Goal: Book appointment/travel/reservation

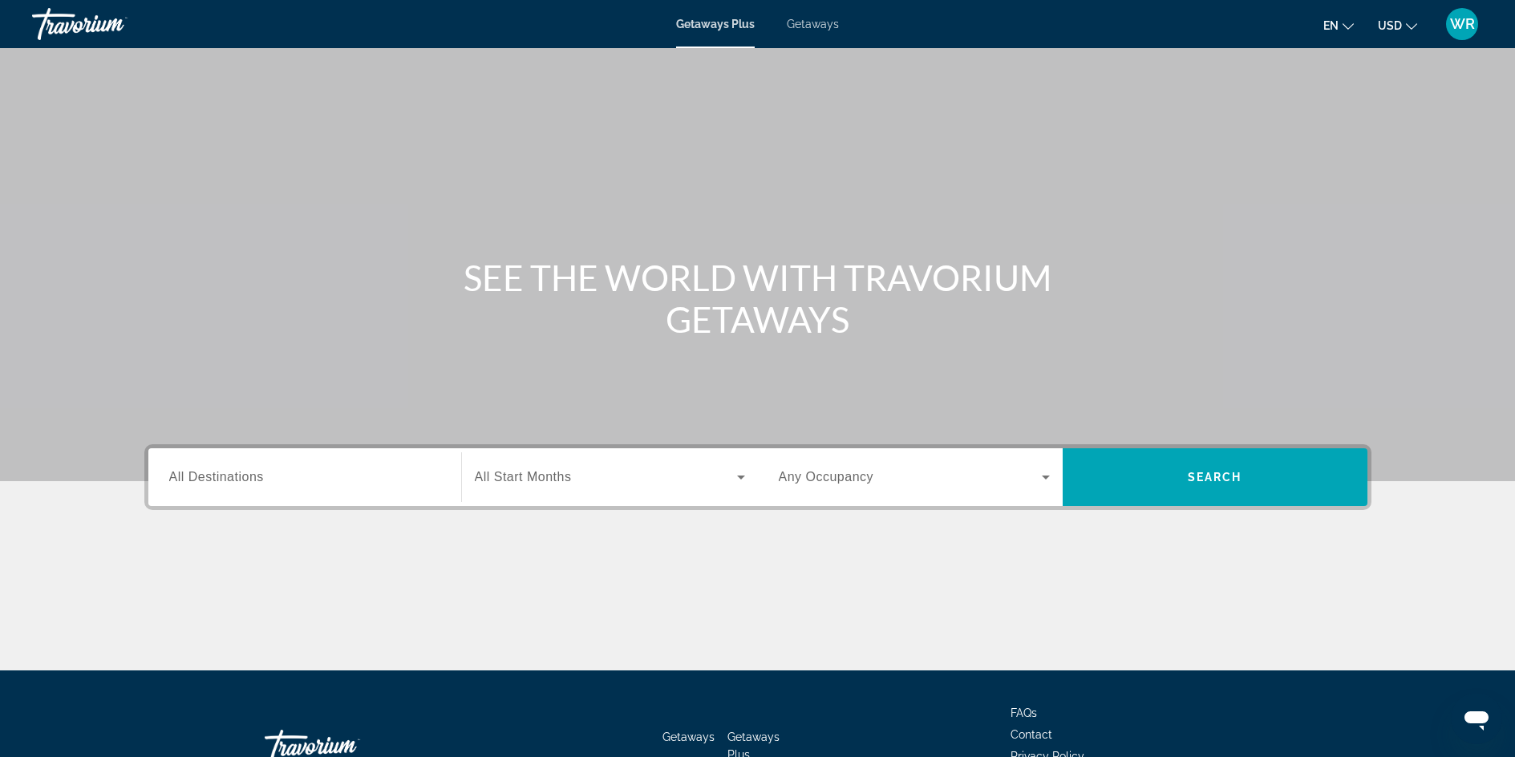
click at [240, 476] on span "All Destinations" at bounding box center [216, 477] width 95 height 14
click at [240, 476] on input "Destination All Destinations" at bounding box center [304, 477] width 271 height 19
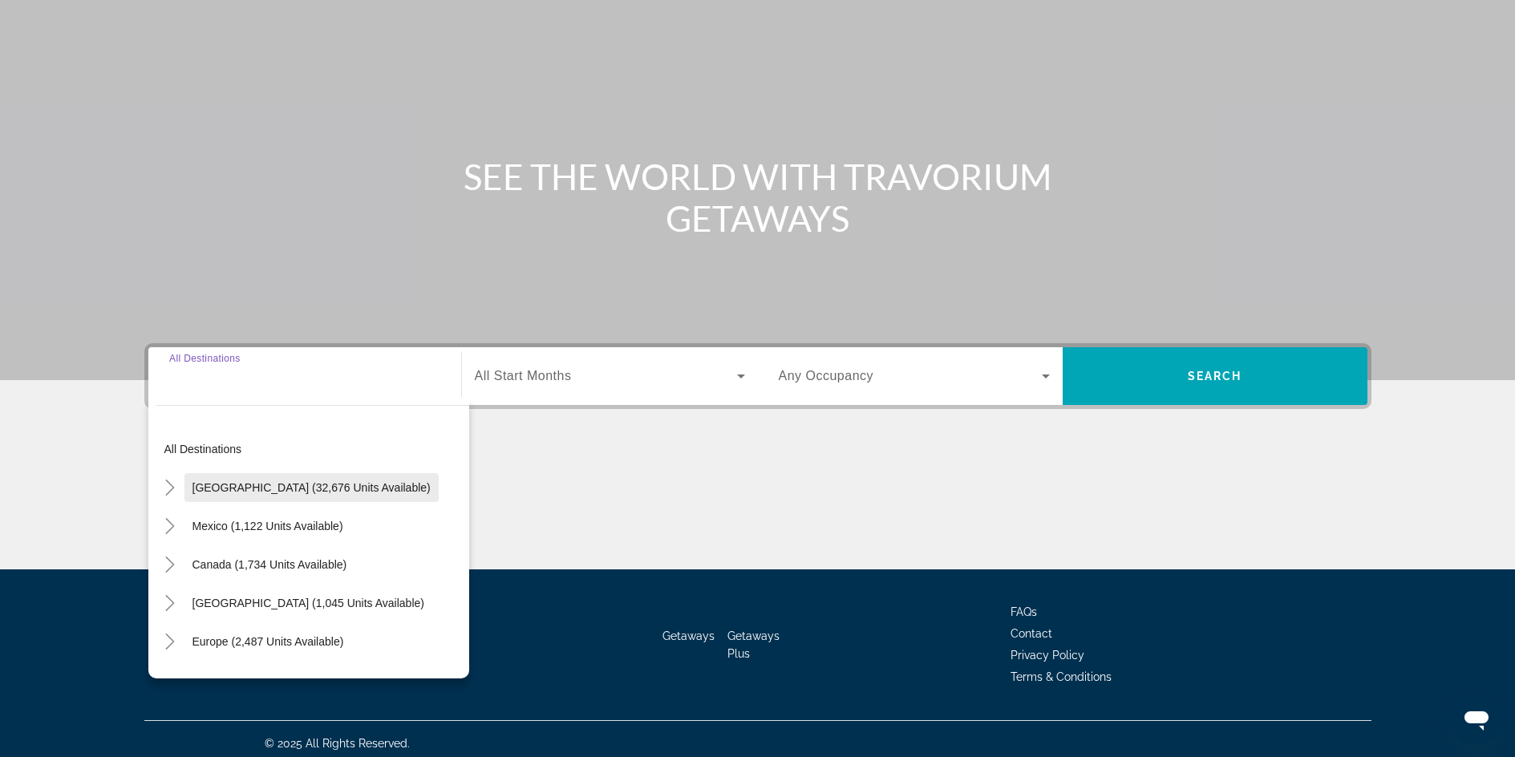
scroll to position [110, 0]
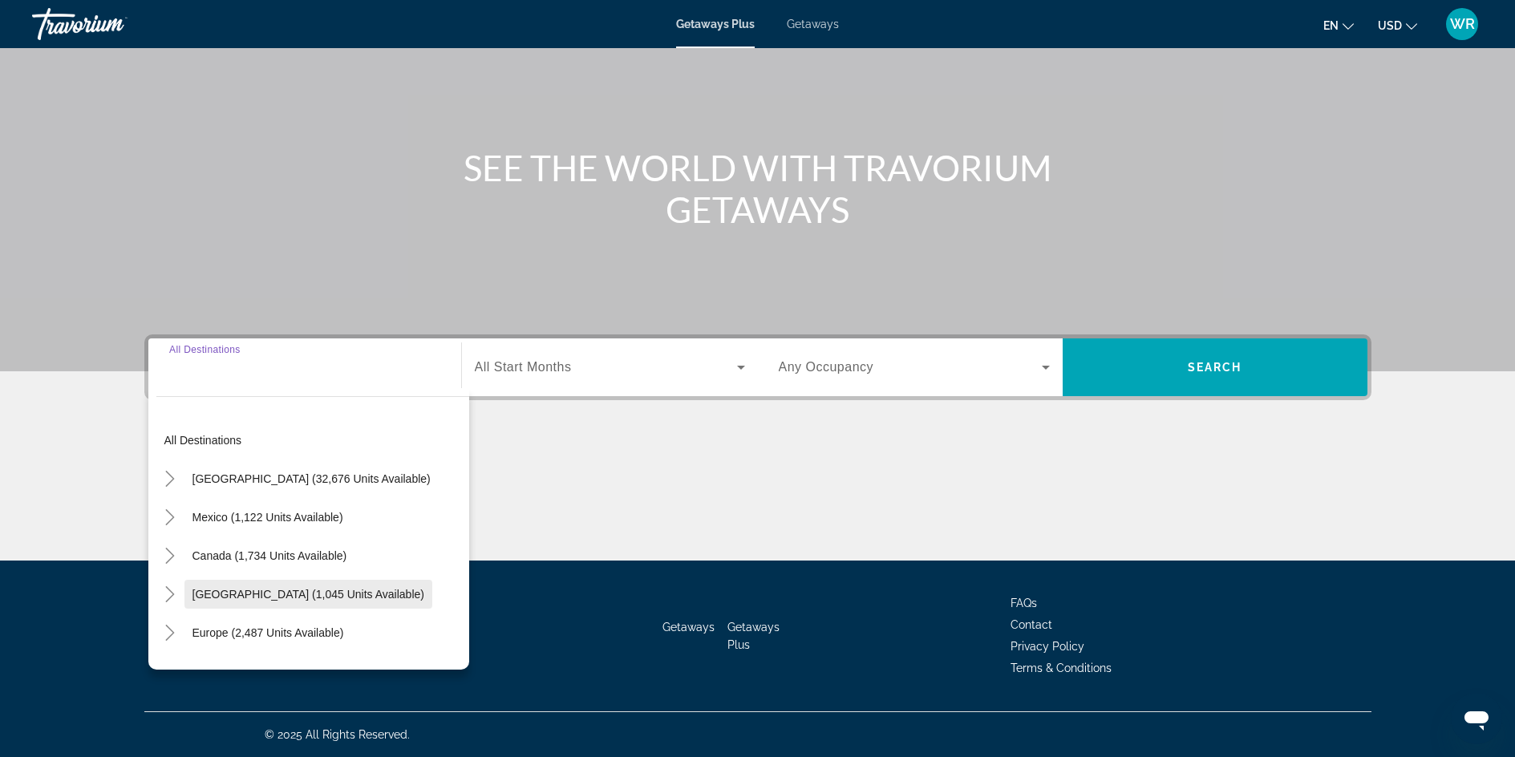
click at [234, 598] on span "[GEOGRAPHIC_DATA] (1,045 units available)" at bounding box center [309, 594] width 232 height 13
type input "**********"
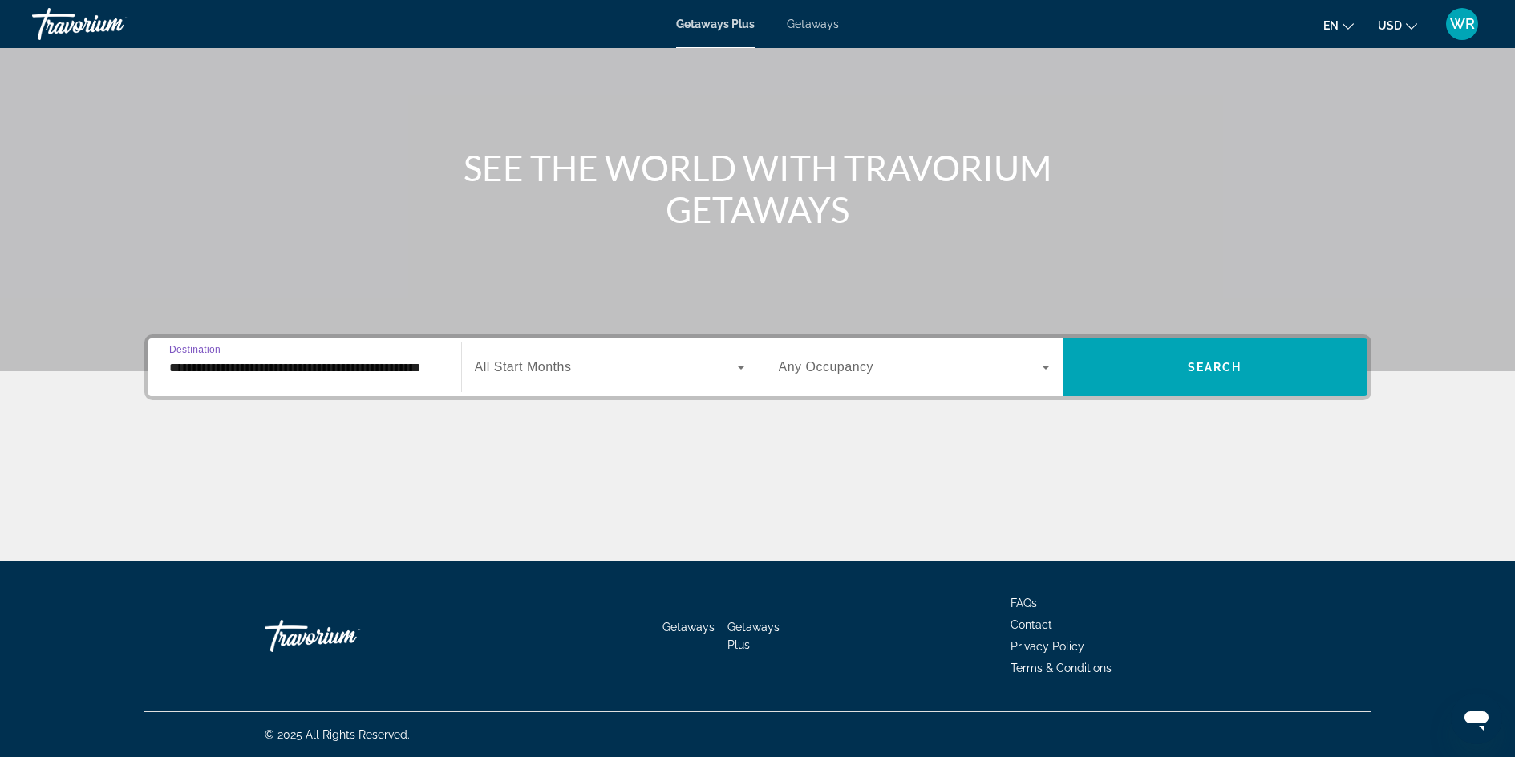
click at [561, 368] on span "All Start Months" at bounding box center [523, 367] width 97 height 14
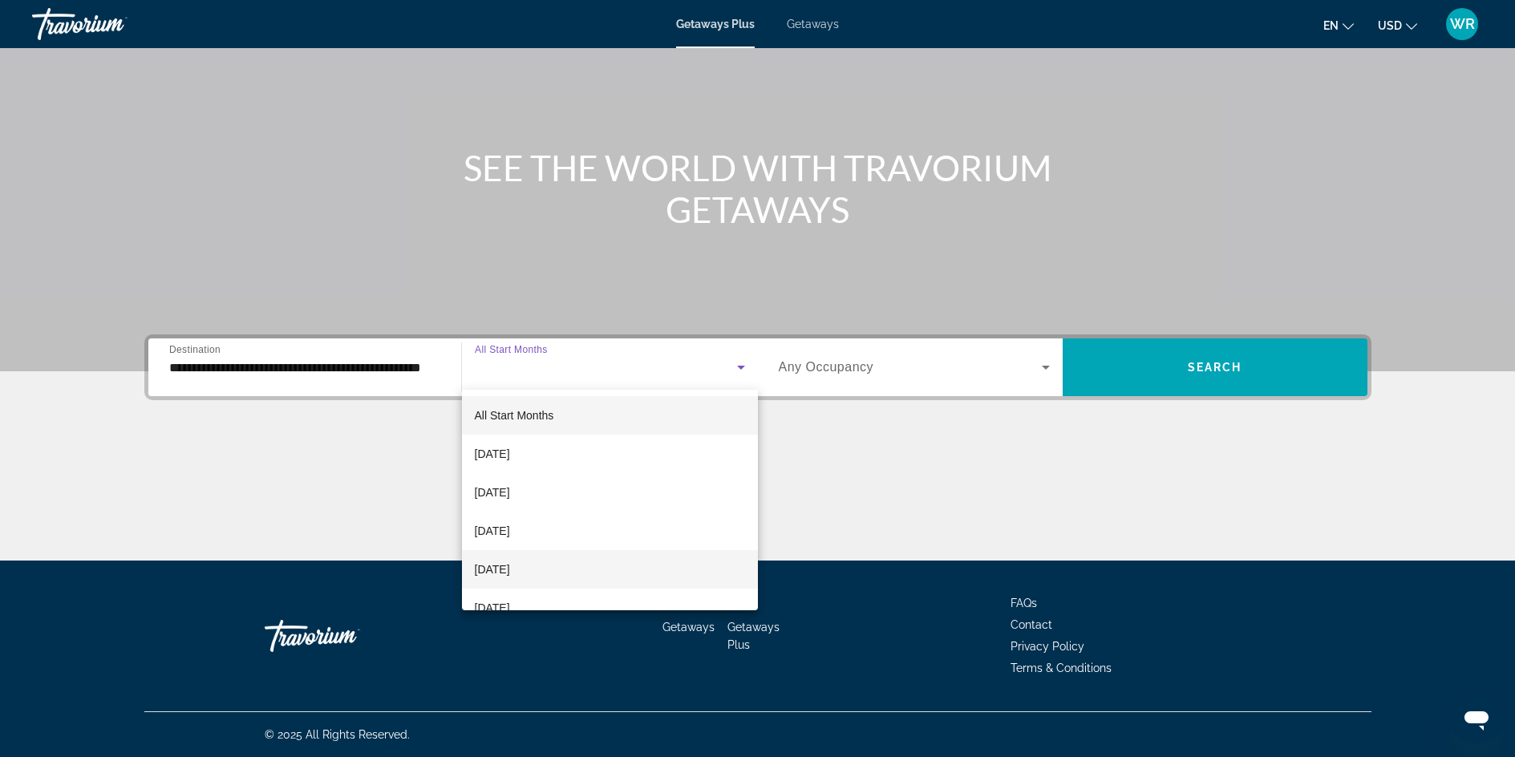
click at [510, 565] on span "[DATE]" at bounding box center [492, 569] width 35 height 19
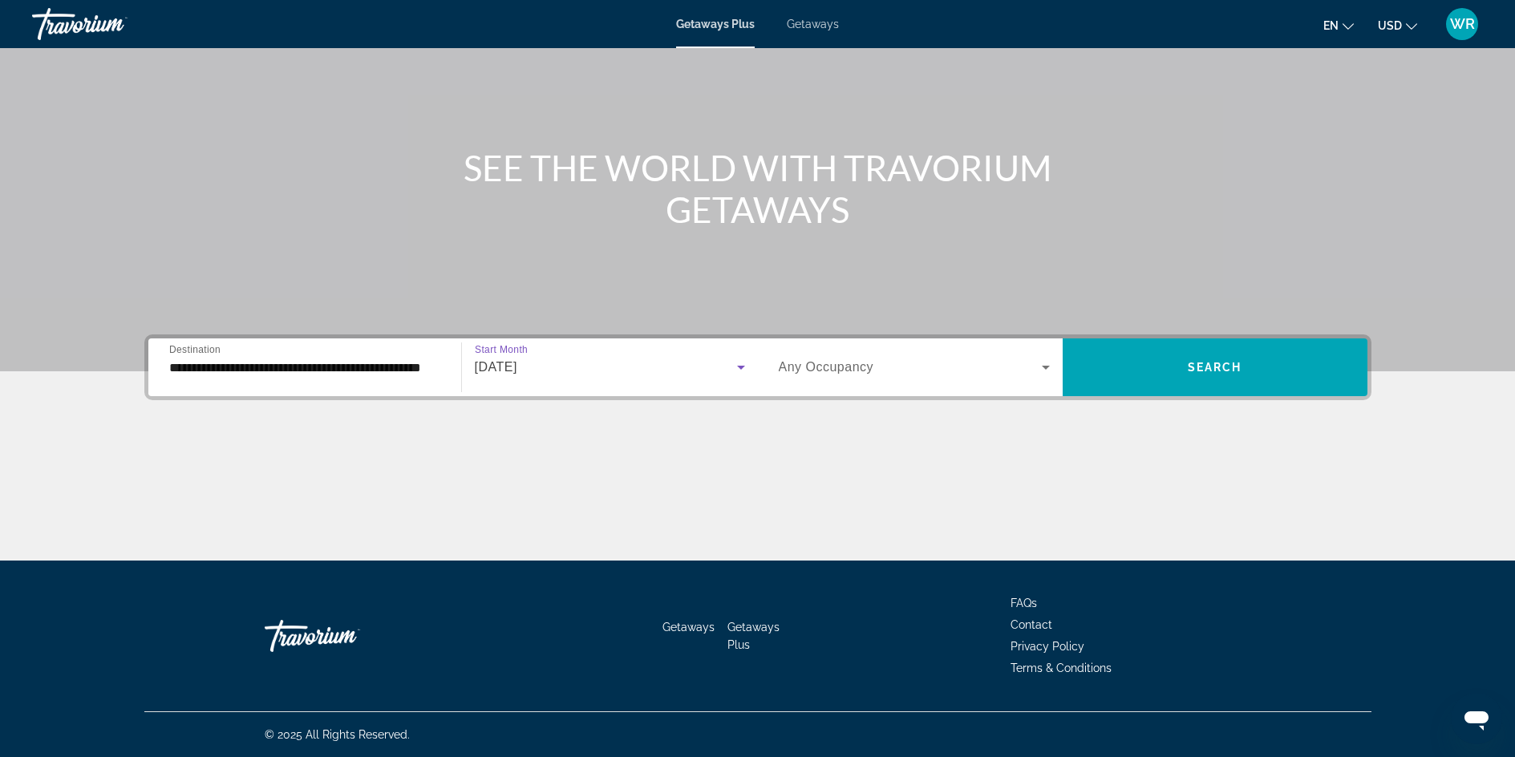
click at [1046, 369] on icon "Search widget" at bounding box center [1046, 368] width 8 height 4
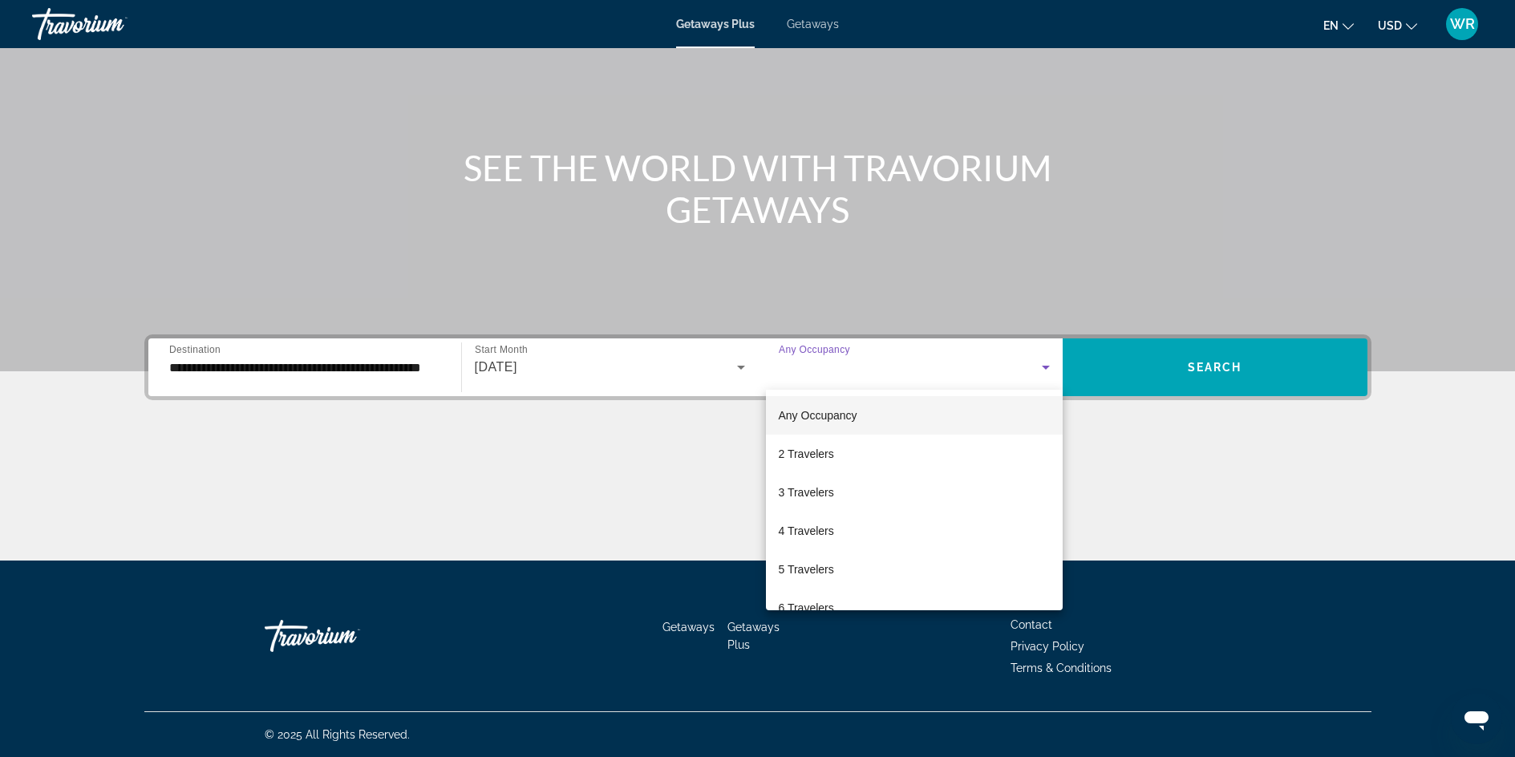
click at [1046, 367] on div at bounding box center [757, 378] width 1515 height 757
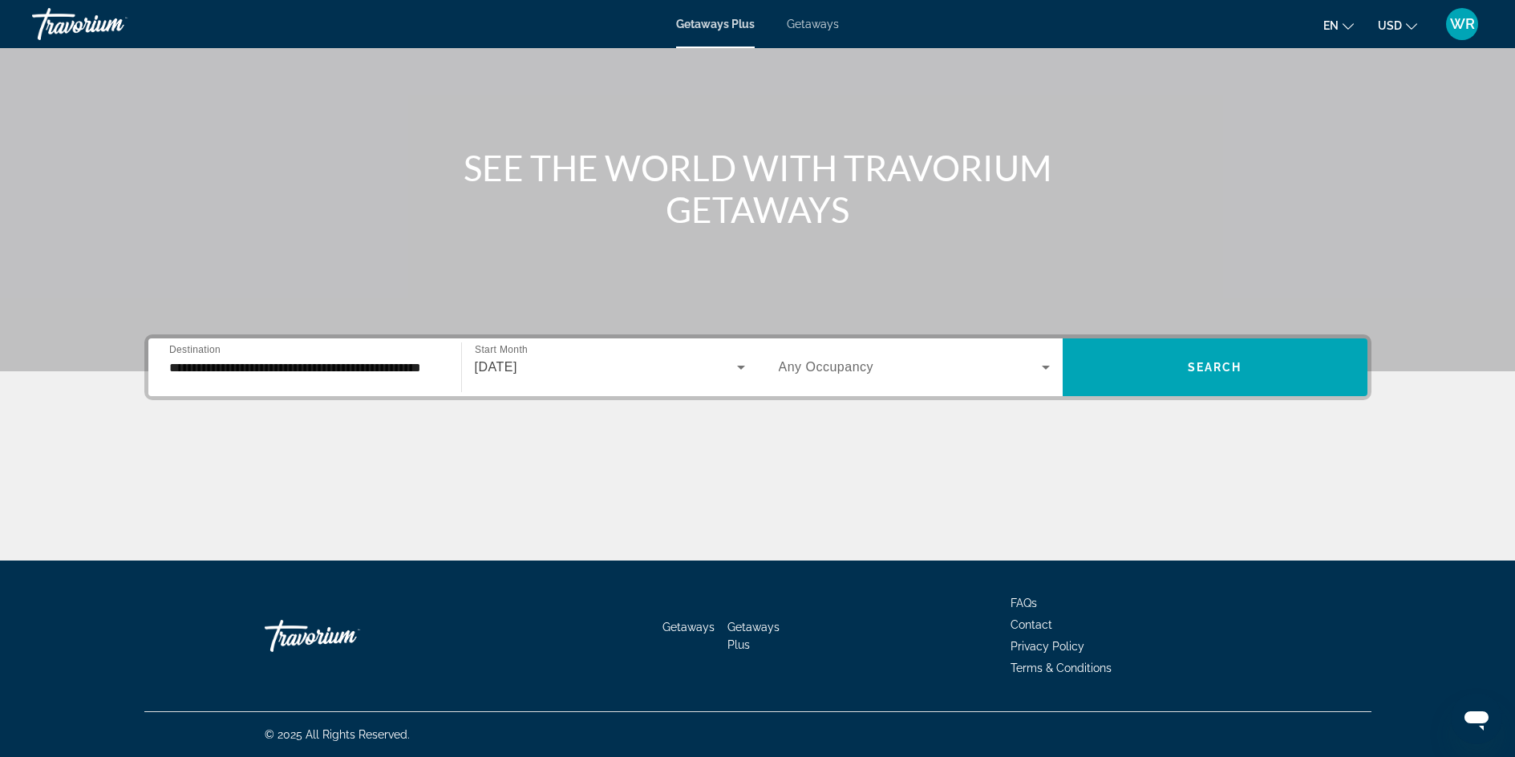
click at [1044, 364] on icon "Search widget" at bounding box center [1045, 367] width 19 height 19
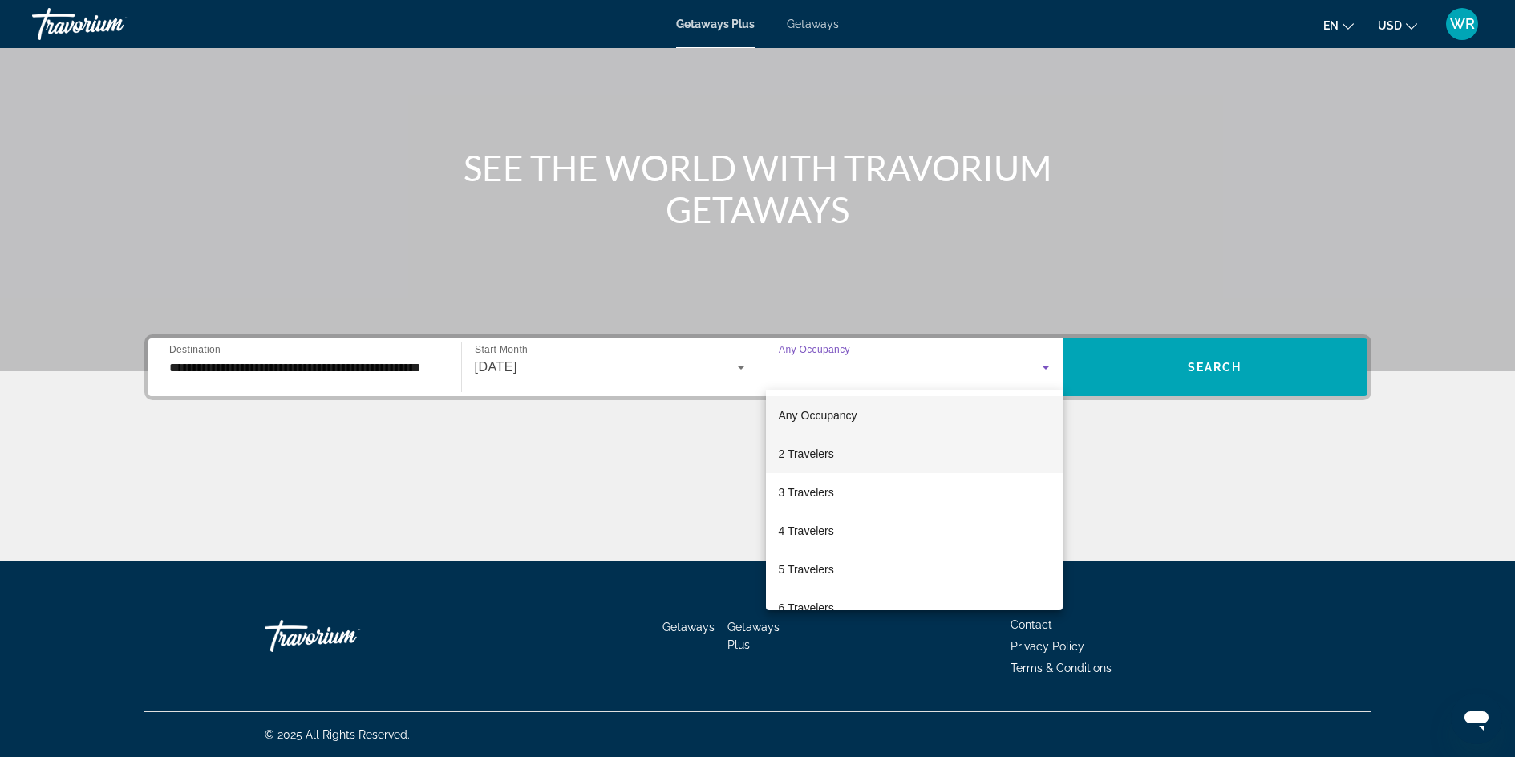
click at [798, 451] on span "2 Travelers" at bounding box center [806, 453] width 55 height 19
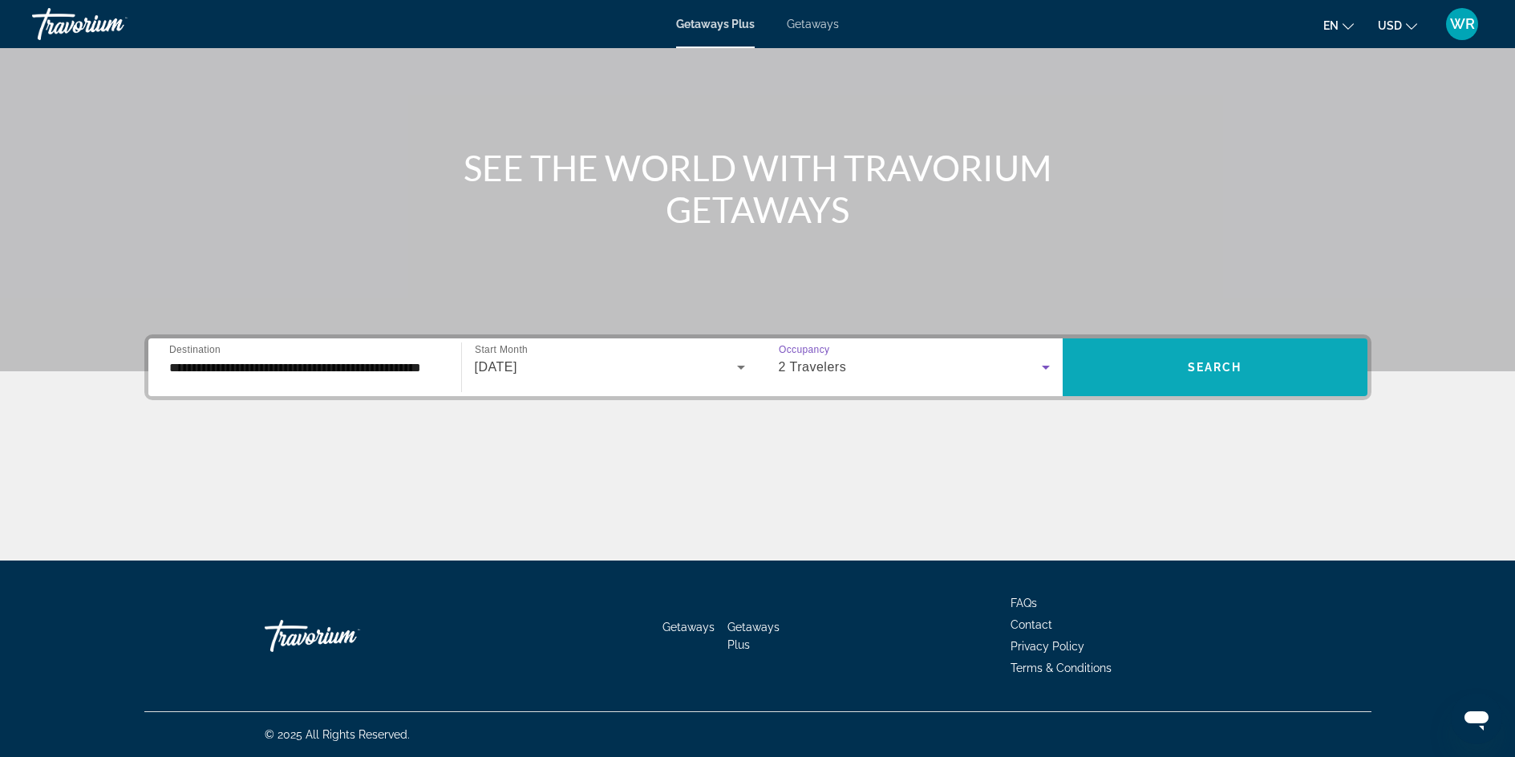
click at [1211, 360] on span "Search widget" at bounding box center [1215, 367] width 305 height 39
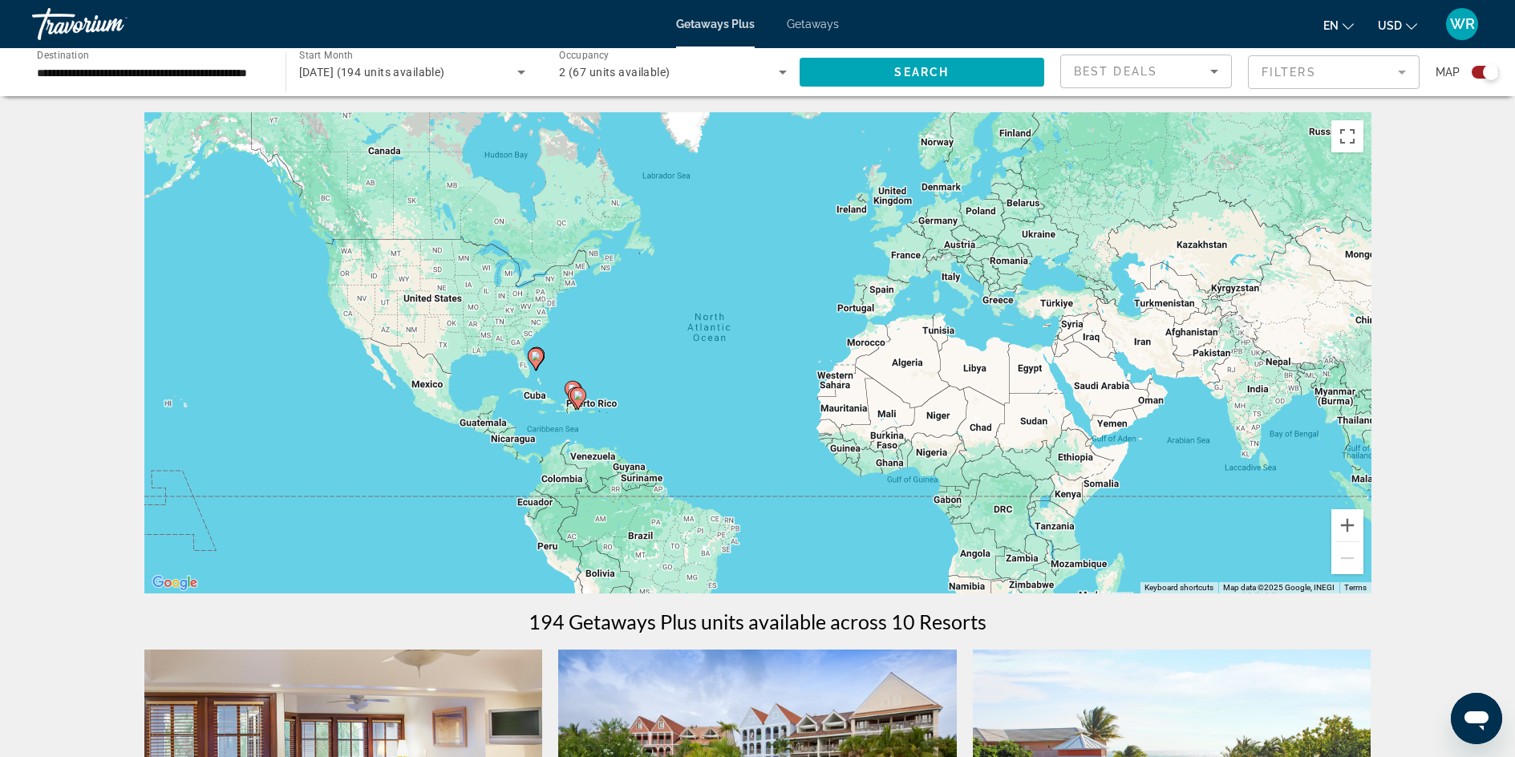
drag, startPoint x: 1020, startPoint y: 231, endPoint x: 1071, endPoint y: 263, distance: 59.9
click at [1035, 266] on div "To activate drag with keyboard, press Alt + Enter. Once in keyboard drag state,…" at bounding box center [757, 352] width 1227 height 481
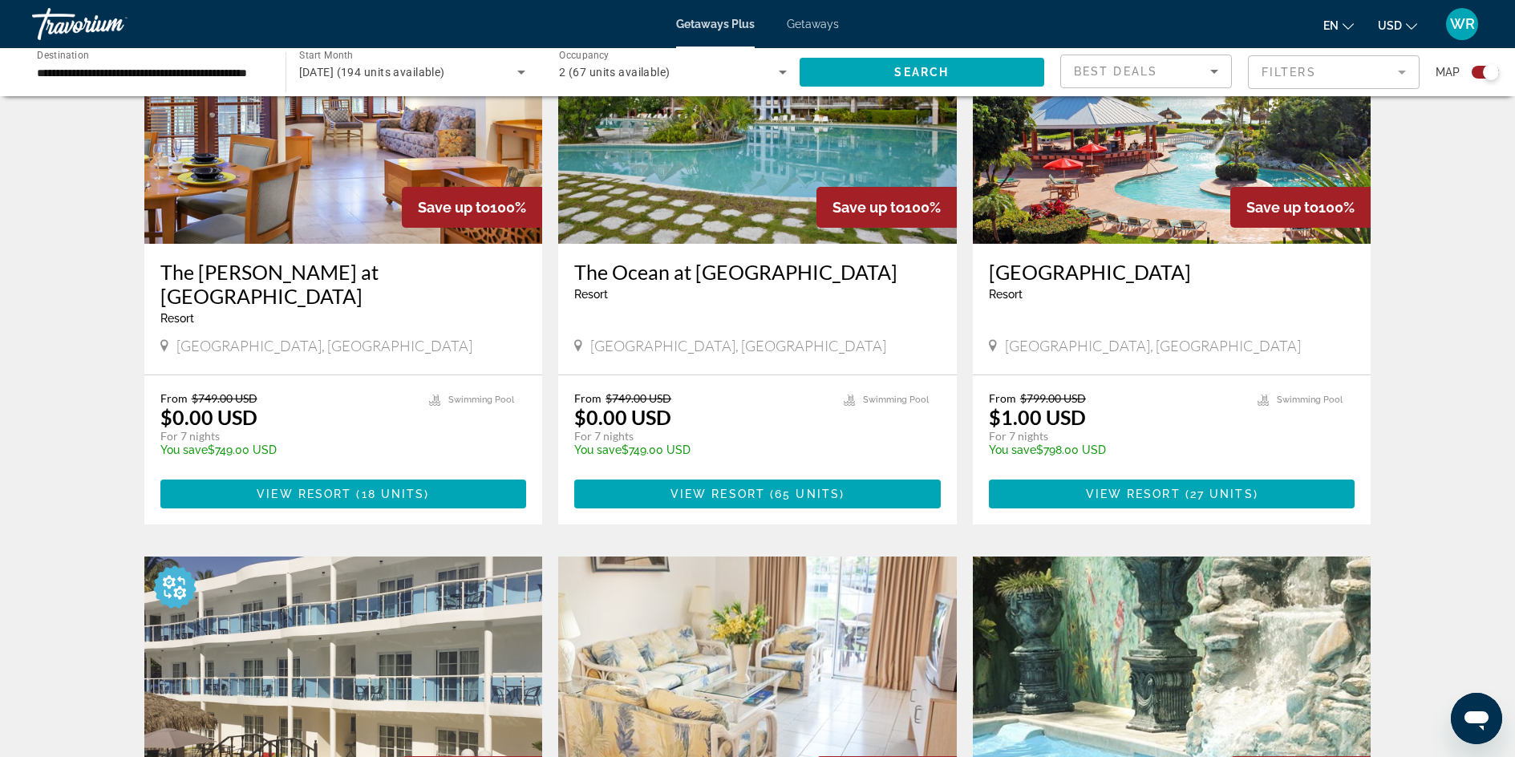
scroll to position [1325, 0]
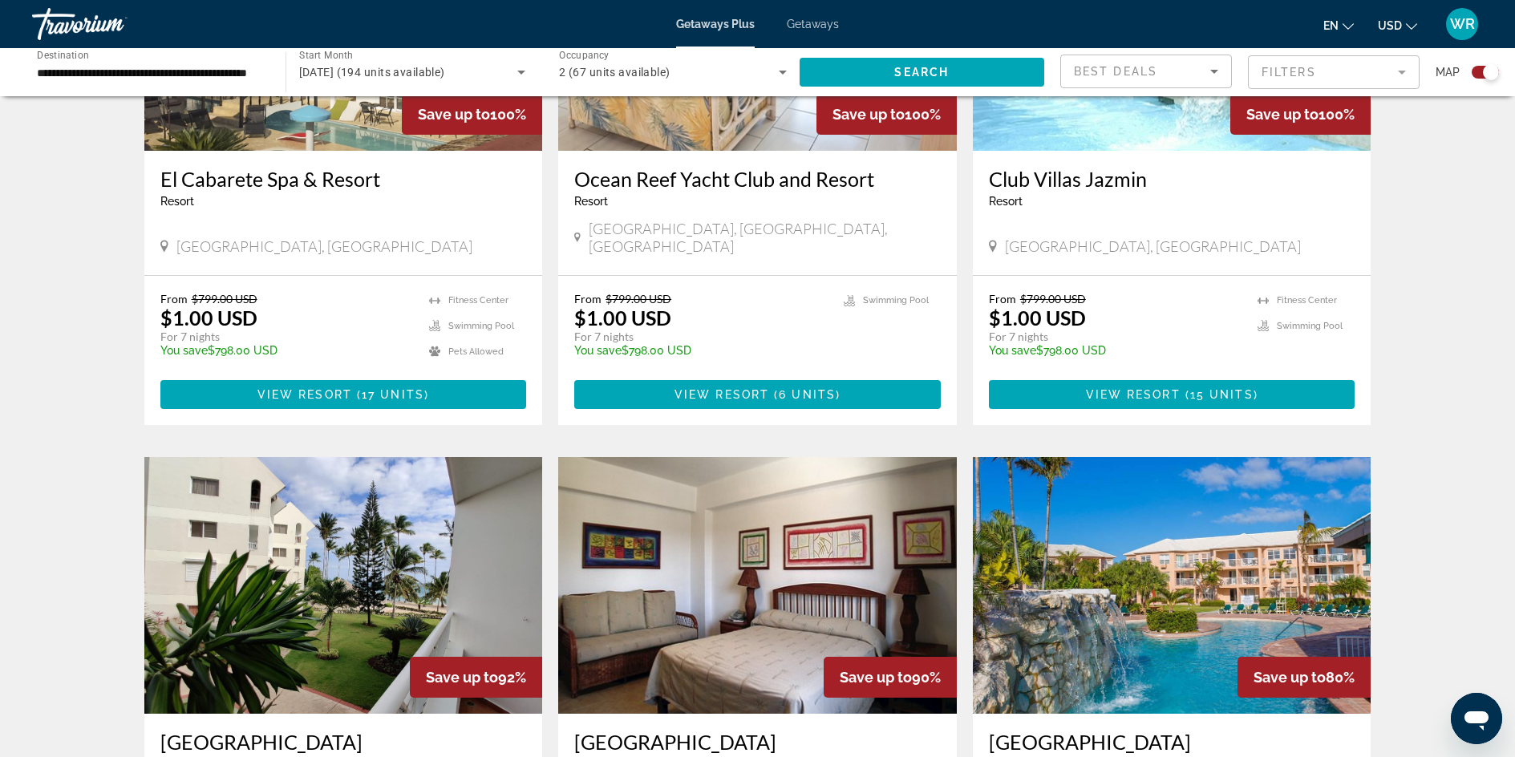
click at [1505, 305] on div "← Move left → Move right ↑ Move up ↓ Move down + Zoom in - Zoom out Home Jump l…" at bounding box center [757, 201] width 1515 height 2828
click at [1502, 299] on div "← Move left → Move right ↑ Move up ↓ Move down + Zoom in - Zoom out Home Jump l…" at bounding box center [757, 201] width 1515 height 2828
click at [1514, 314] on div "← Move left → Move right ↑ Move up ↓ Move down + Zoom in - Zoom out Home Jump l…" at bounding box center [757, 201] width 1515 height 2828
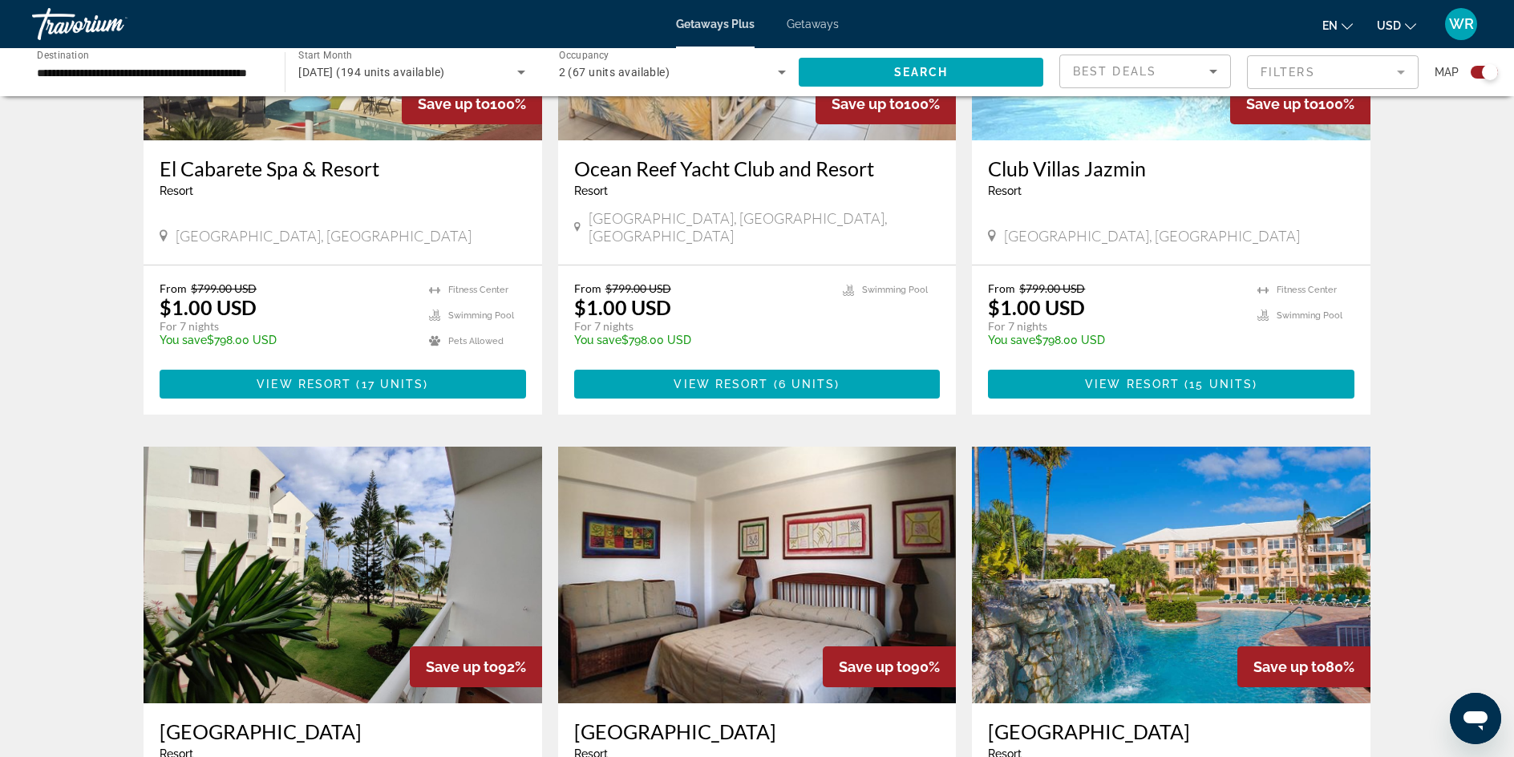
scroll to position [1342, 0]
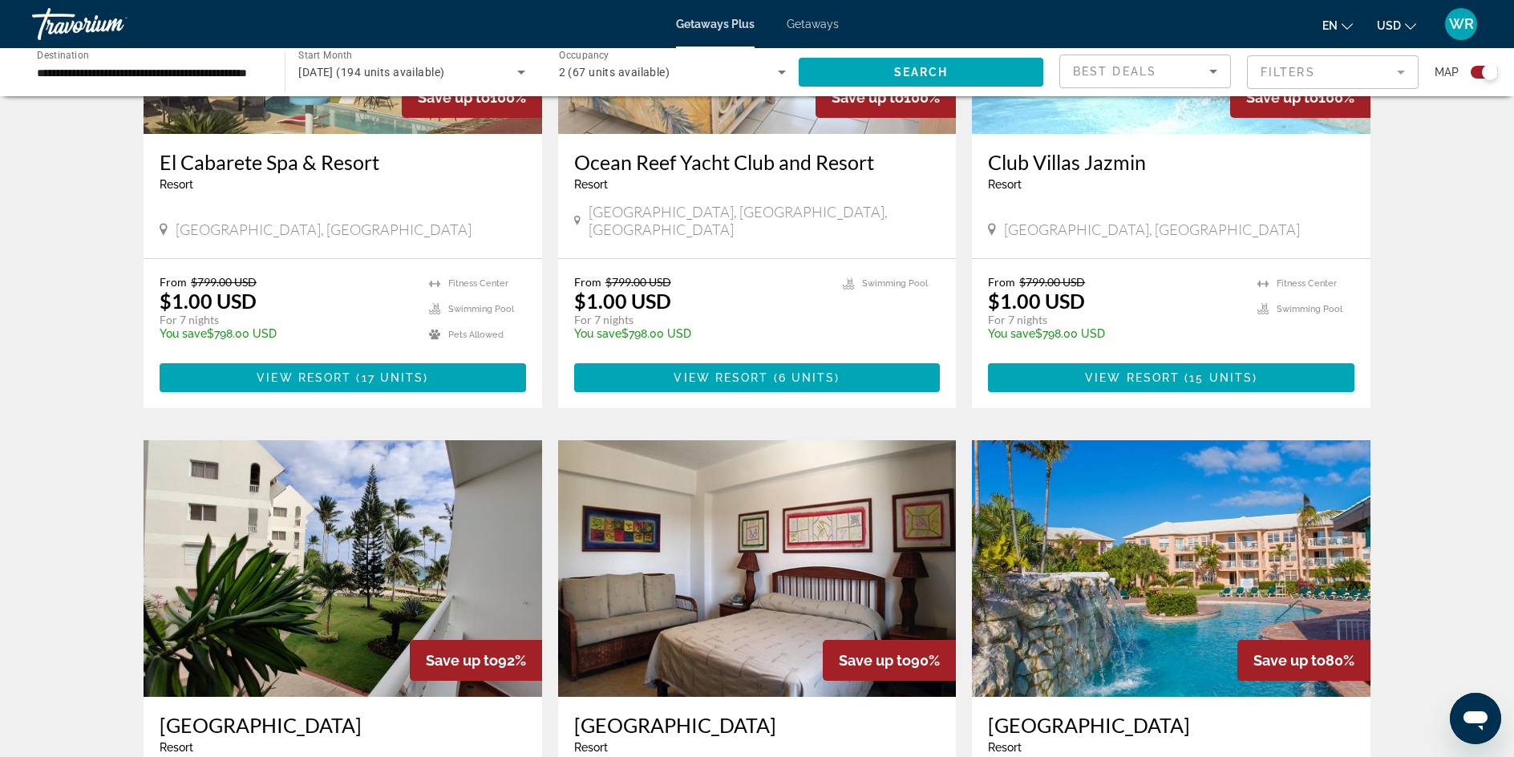
click at [1506, 385] on div "← Move left → Move right ↑ Move up ↓ Move down + Zoom in - Zoom out Home Jump l…" at bounding box center [757, 184] width 1514 height 2828
click at [1497, 399] on div "← Move left → Move right ↑ Move up ↓ Move down + Zoom in - Zoom out Home Jump l…" at bounding box center [757, 184] width 1514 height 2828
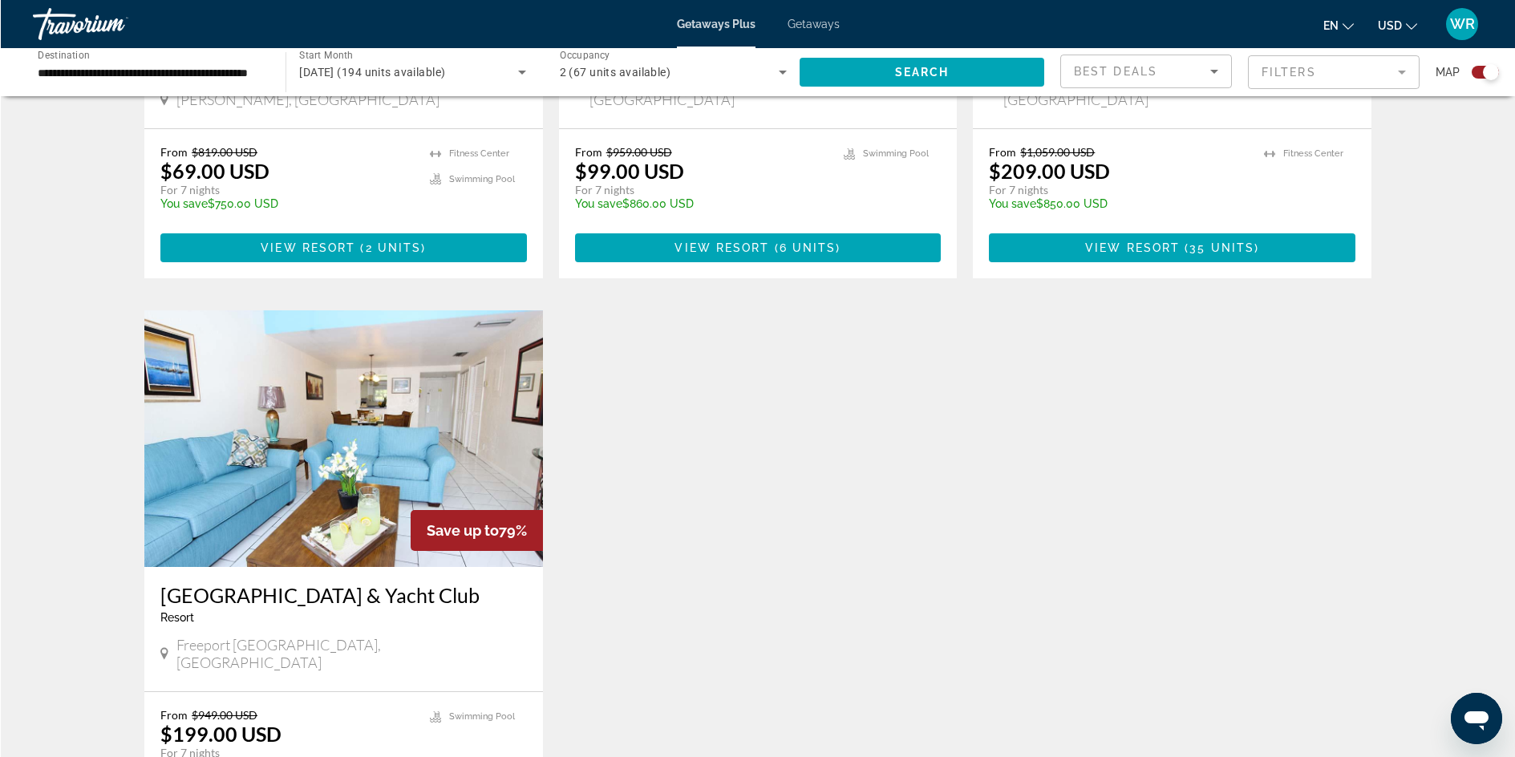
scroll to position [2138, 0]
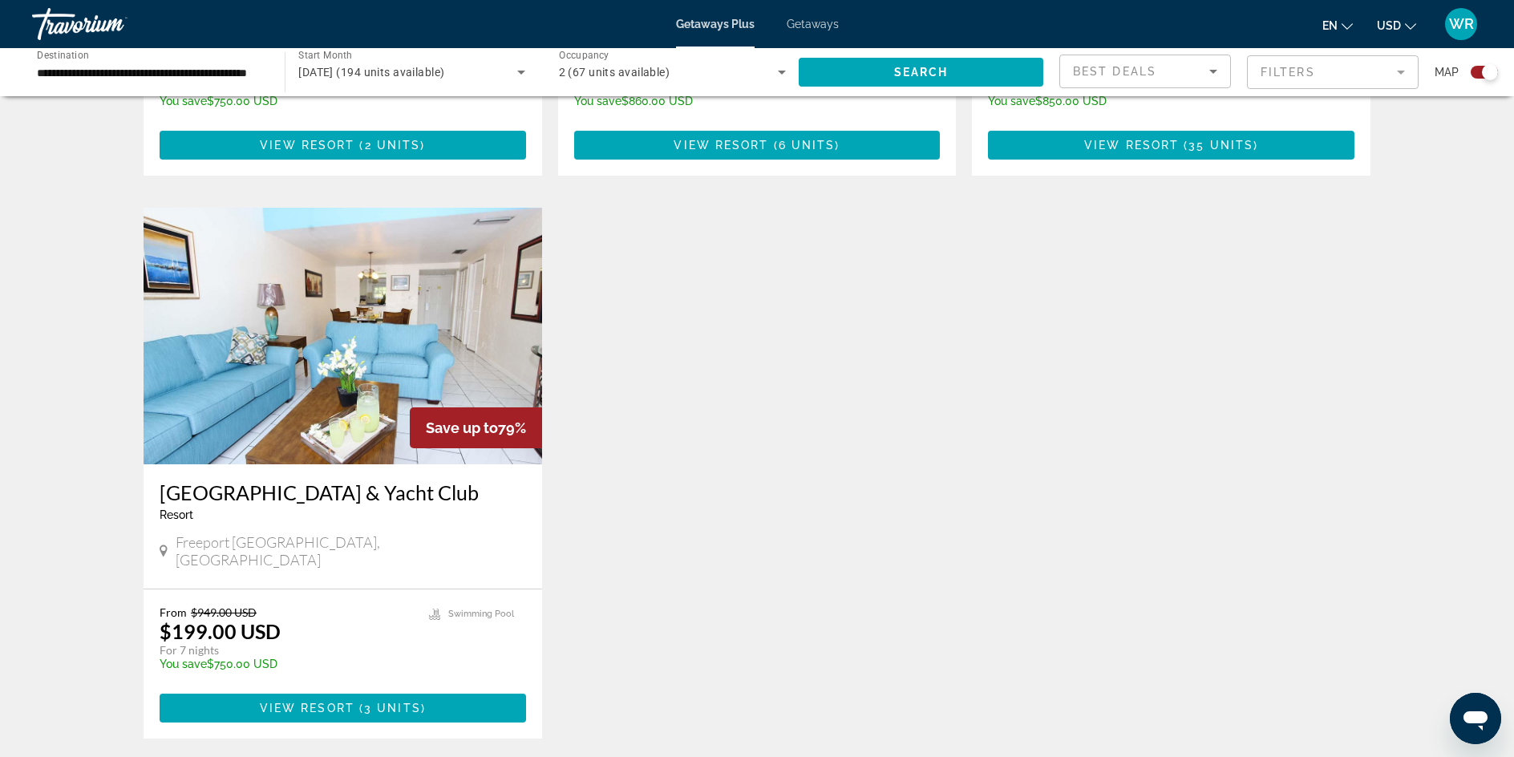
drag, startPoint x: 1506, startPoint y: 564, endPoint x: 1488, endPoint y: 598, distance: 38.0
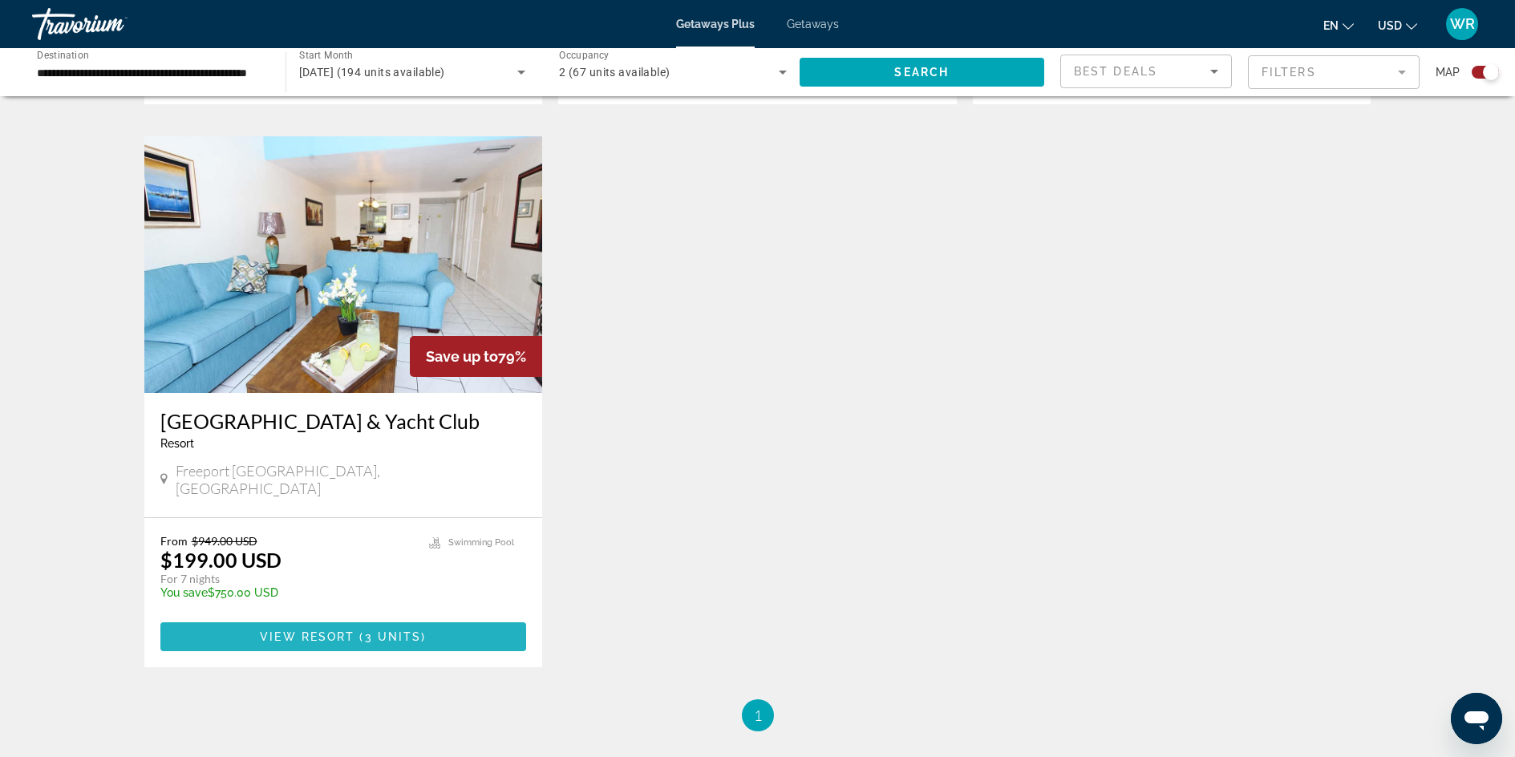
click at [347, 618] on span "Main content" at bounding box center [343, 637] width 367 height 39
click at [0, 0] on div at bounding box center [0, 0] width 0 height 0
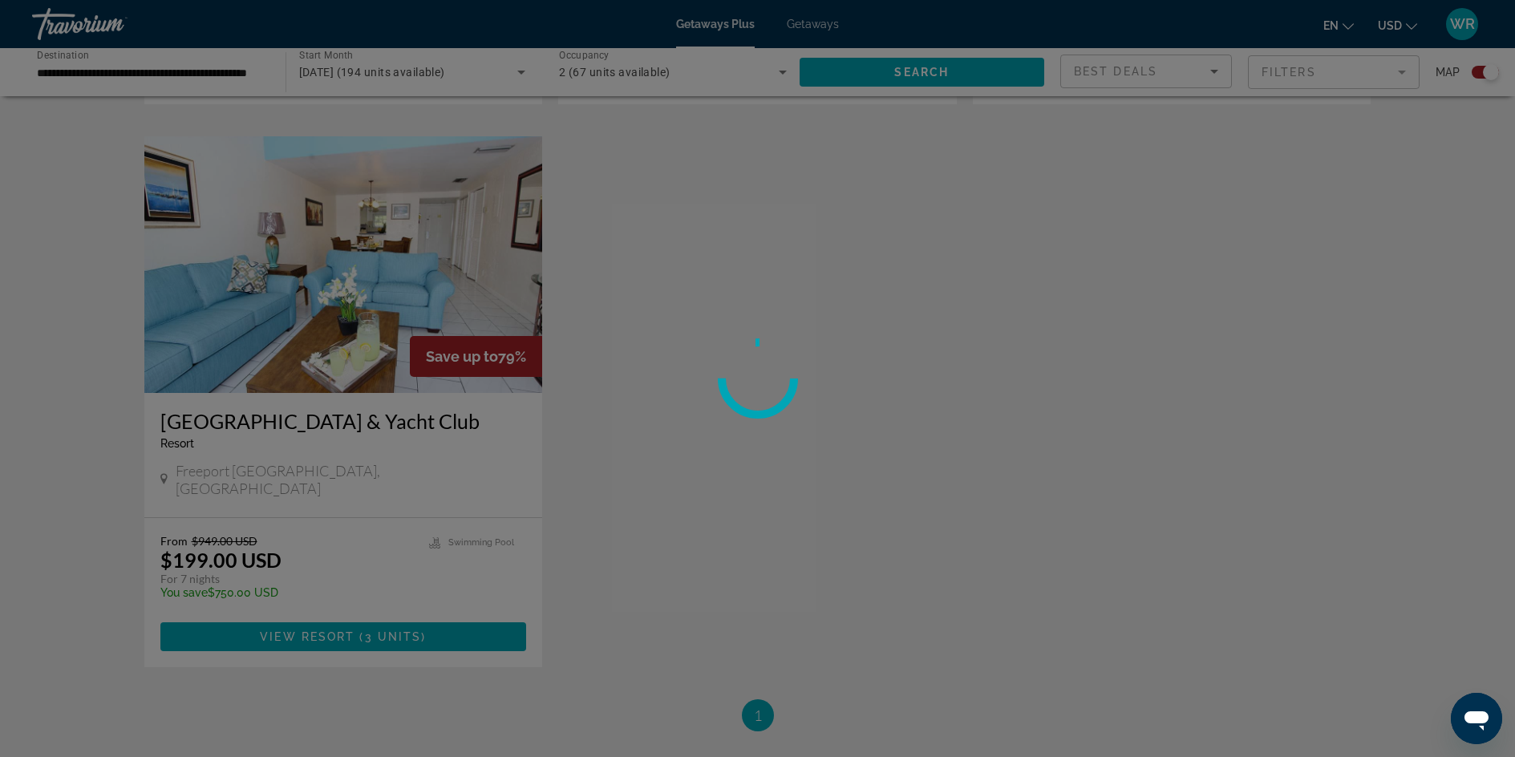
click at [348, 557] on div at bounding box center [757, 378] width 1515 height 757
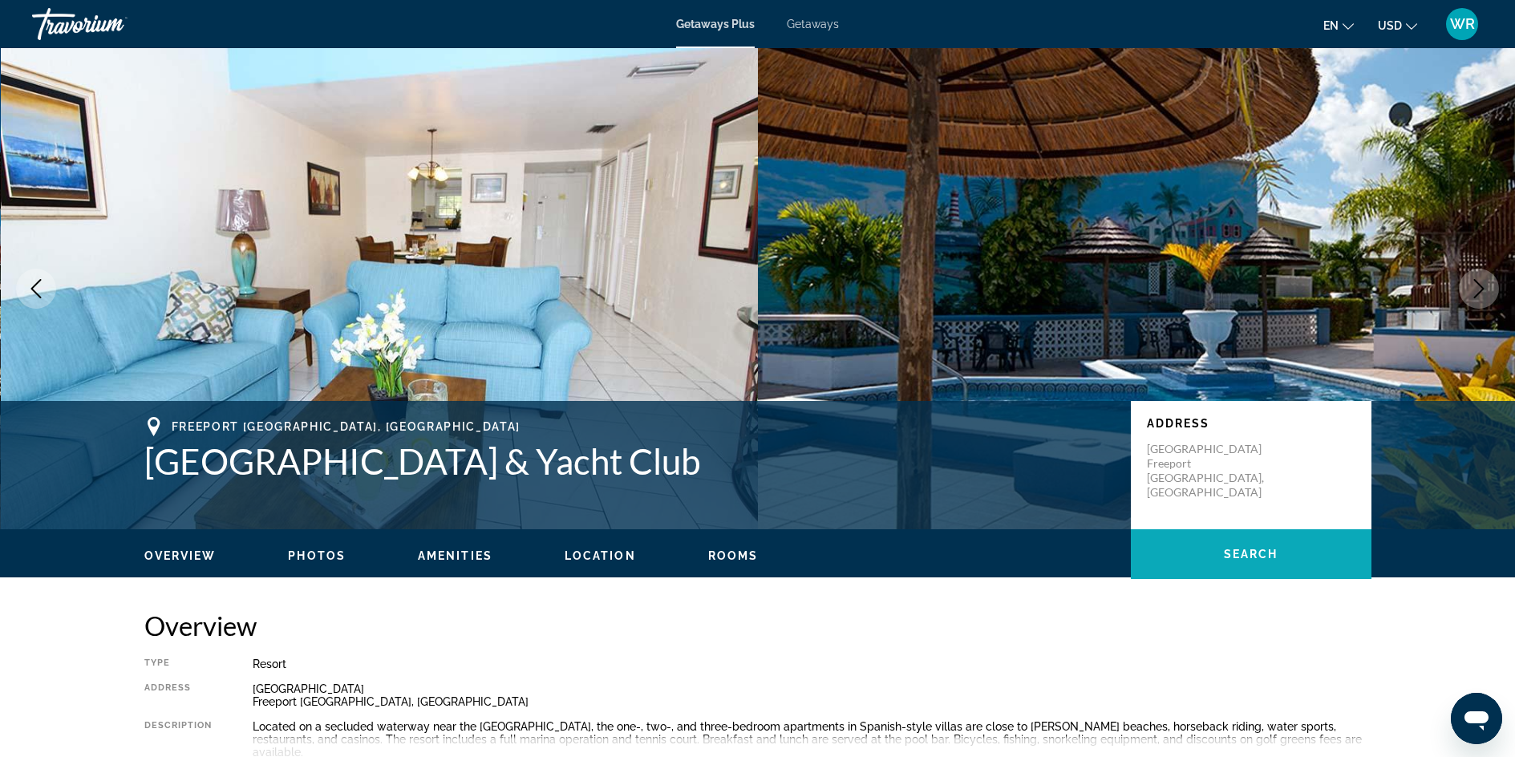
click at [1250, 553] on span "Search" at bounding box center [1251, 554] width 55 height 13
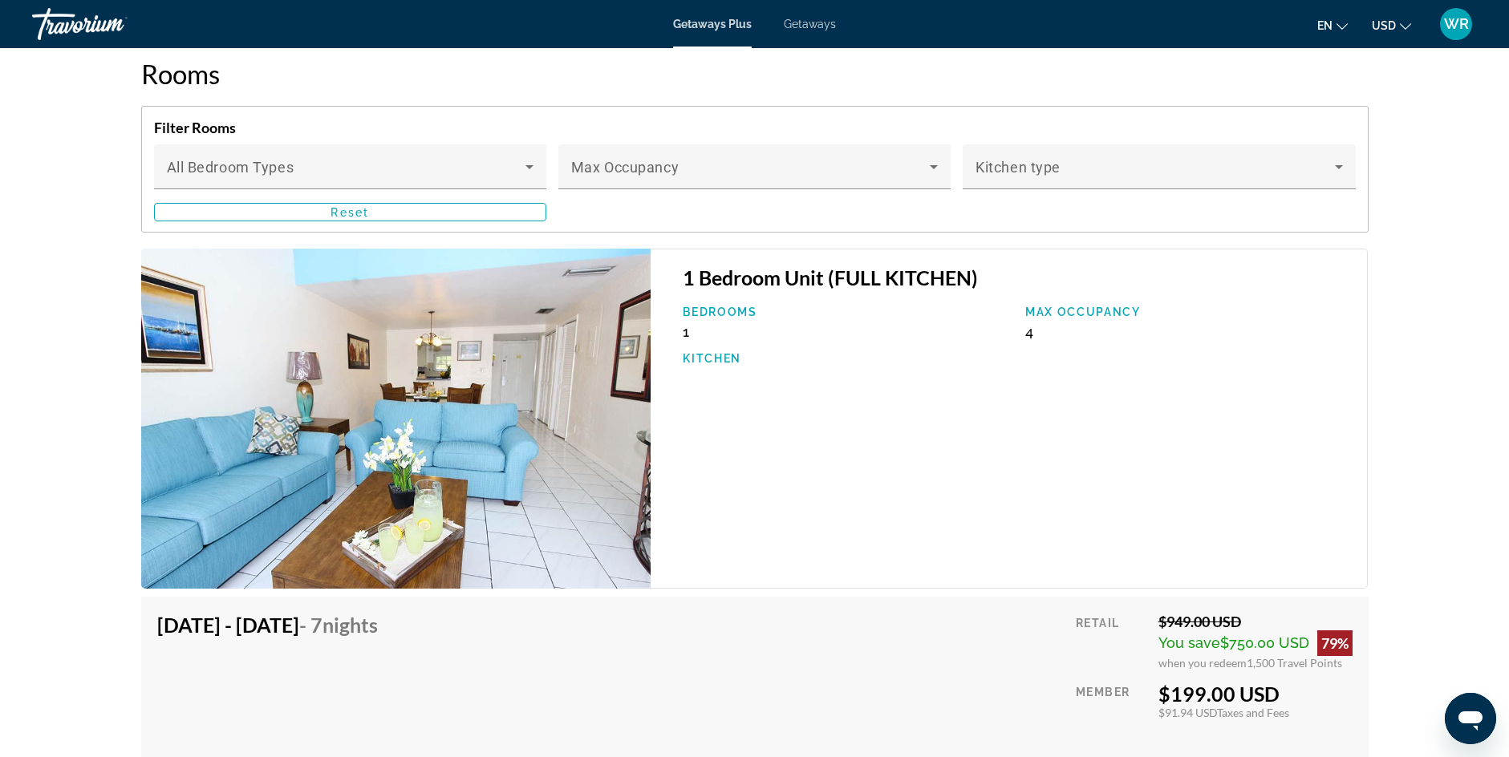
scroll to position [3097, 0]
